Goal: Transaction & Acquisition: Purchase product/service

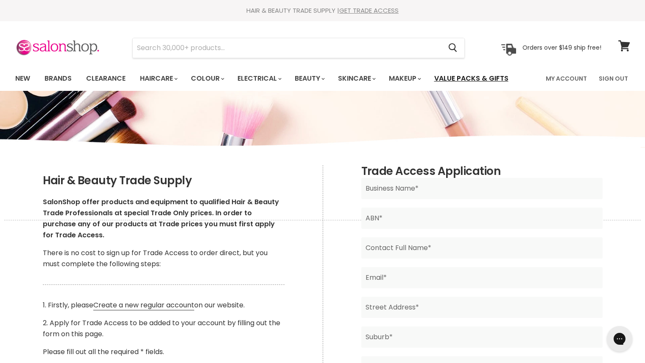
click at [478, 71] on link "Value Packs & Gifts" at bounding box center [471, 79] width 87 height 18
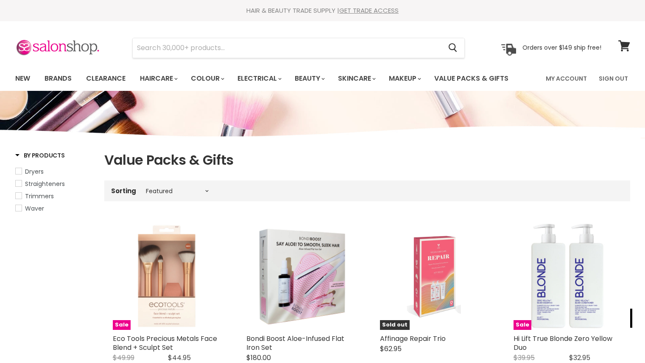
select select "manual"
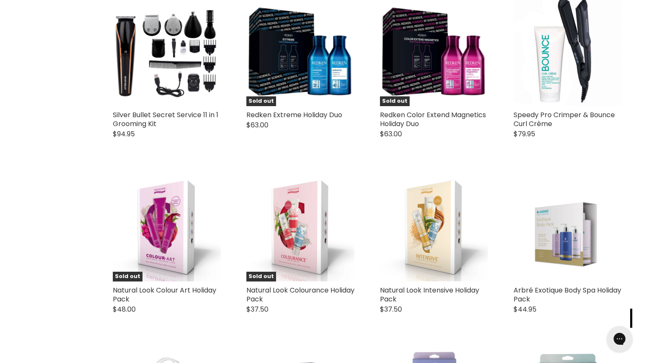
scroll to position [1468, 0]
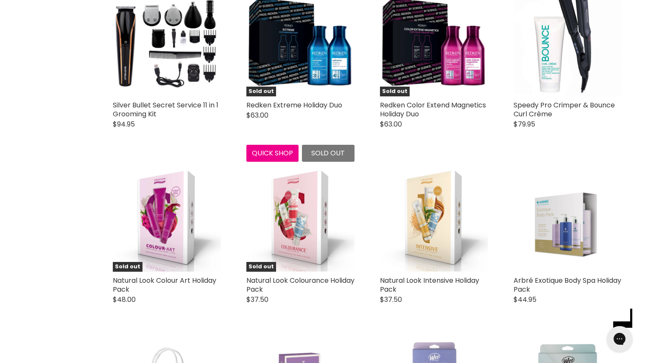
click at [321, 68] on img "Main content" at bounding box center [300, 42] width 108 height 108
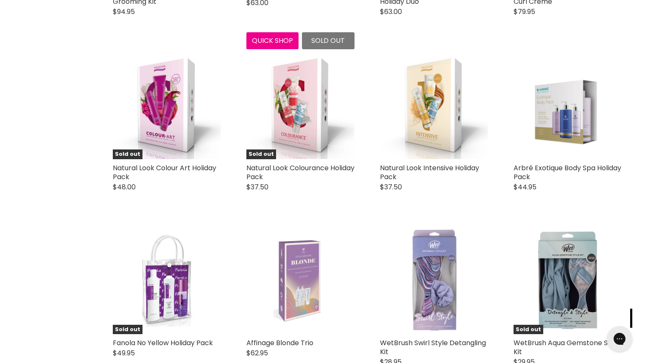
scroll to position [1585, 0]
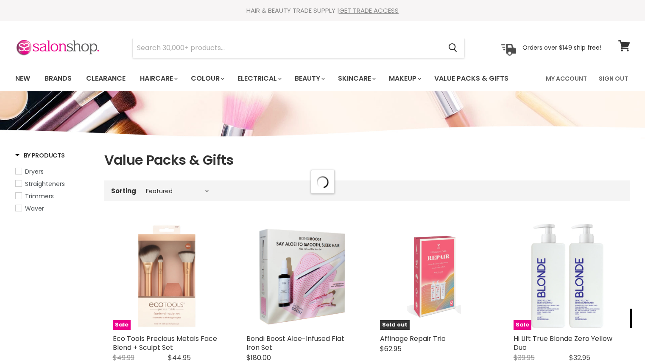
select select "manual"
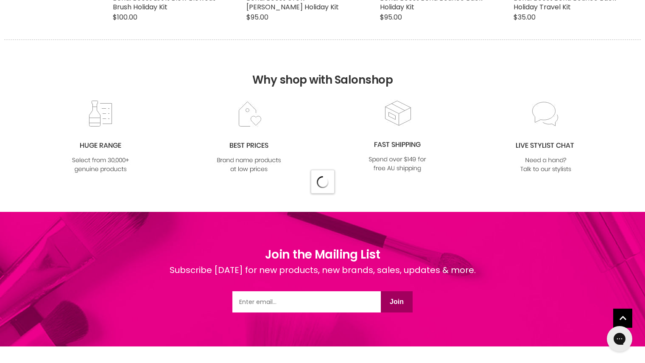
select select "manual"
